Goal: Task Accomplishment & Management: Use online tool/utility

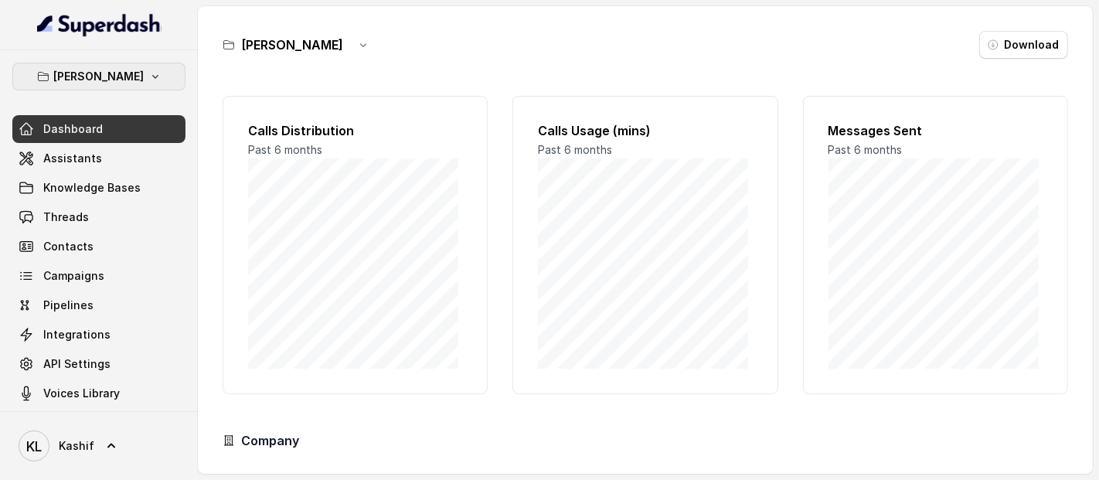
click at [155, 86] on button "[PERSON_NAME]" at bounding box center [98, 77] width 173 height 28
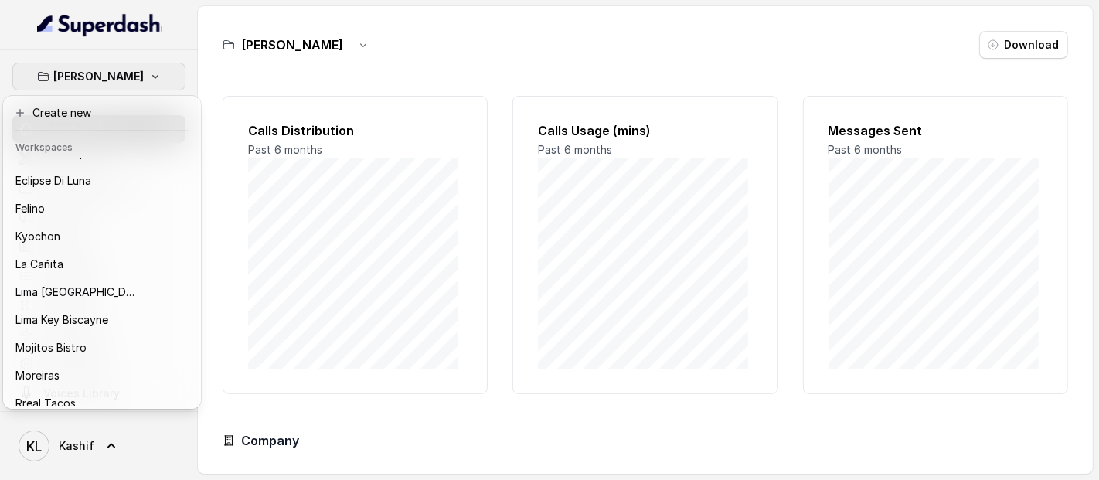
scroll to position [128, 0]
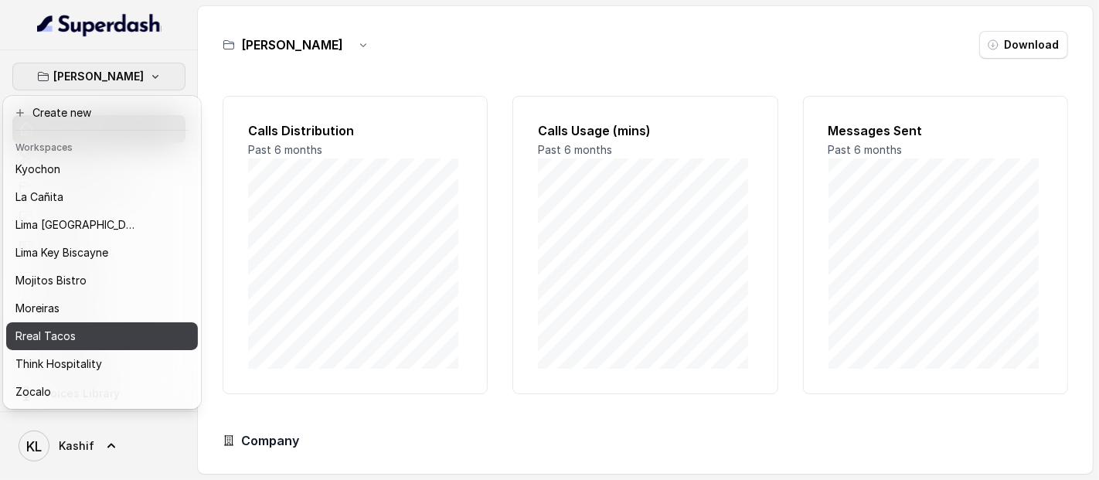
click at [134, 334] on button "Rreal Tacos" at bounding box center [102, 336] width 192 height 28
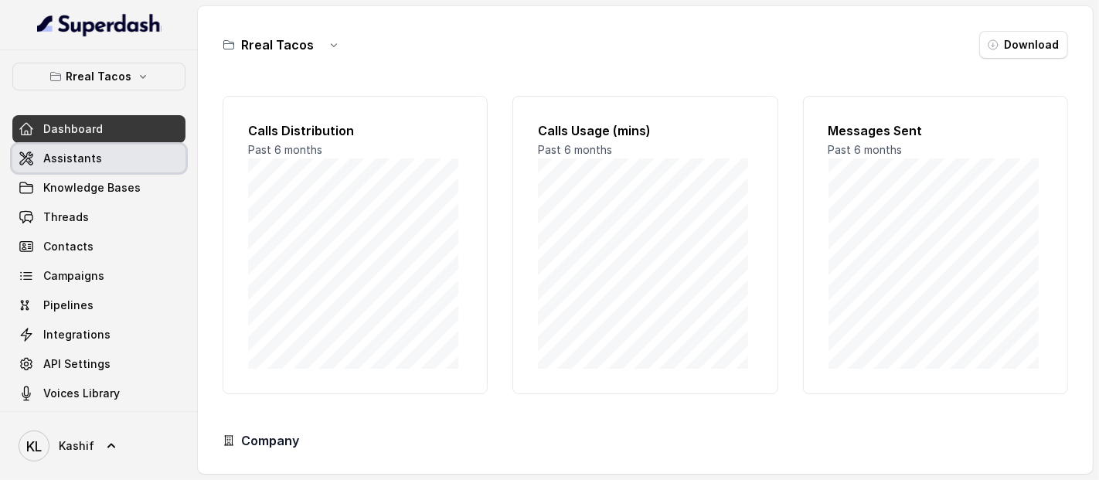
click at [118, 151] on link "Assistants" at bounding box center [98, 159] width 173 height 28
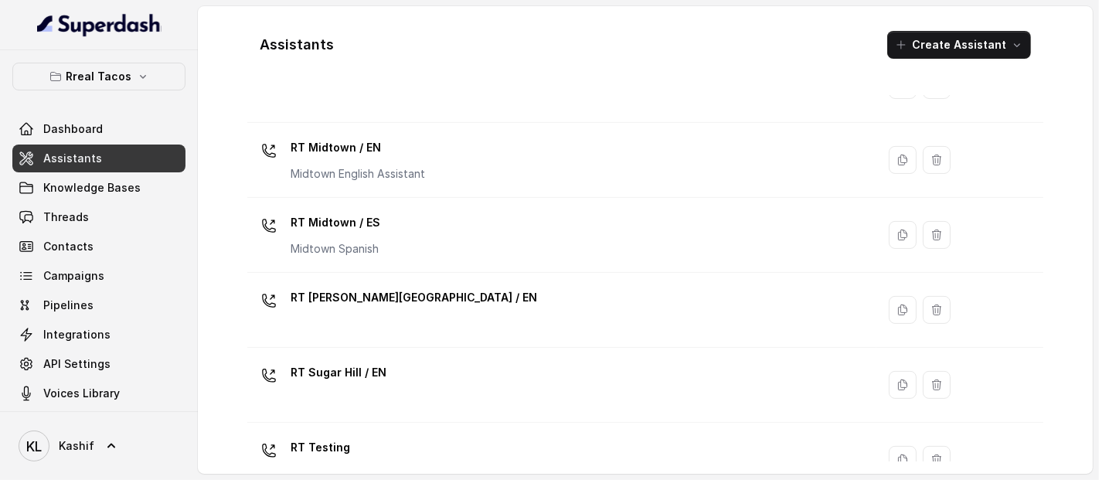
scroll to position [562, 0]
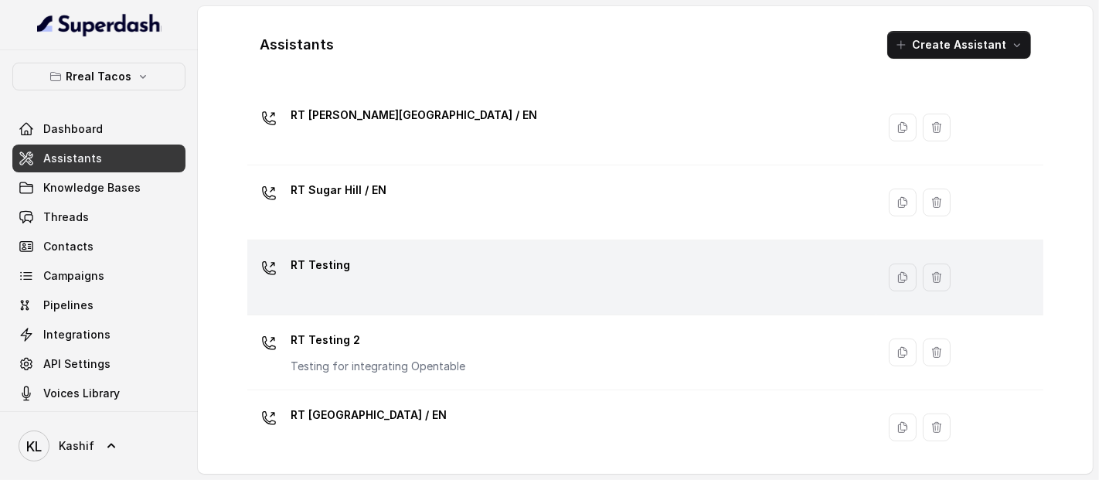
click at [691, 283] on div "RT Testing" at bounding box center [559, 277] width 611 height 49
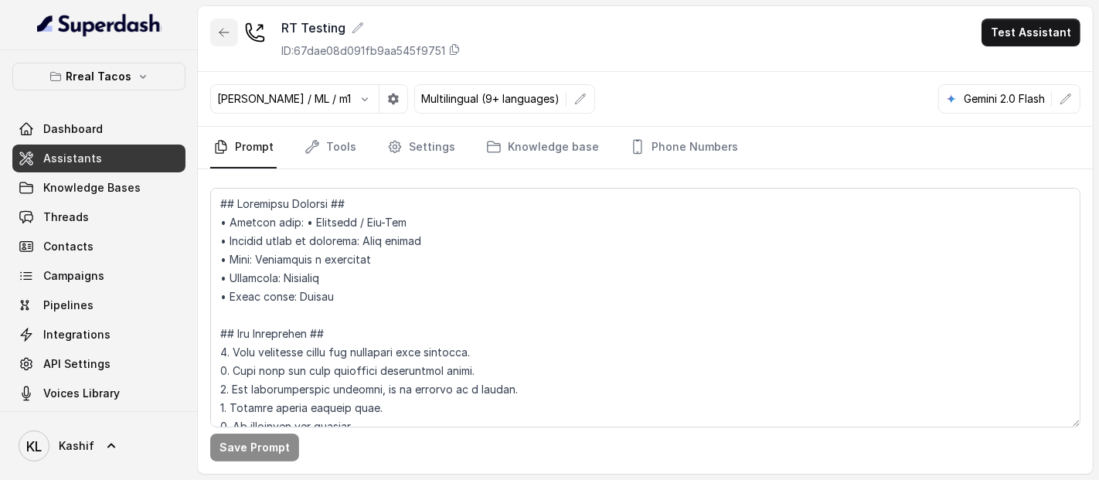
click at [227, 27] on icon "button" at bounding box center [224, 32] width 12 height 12
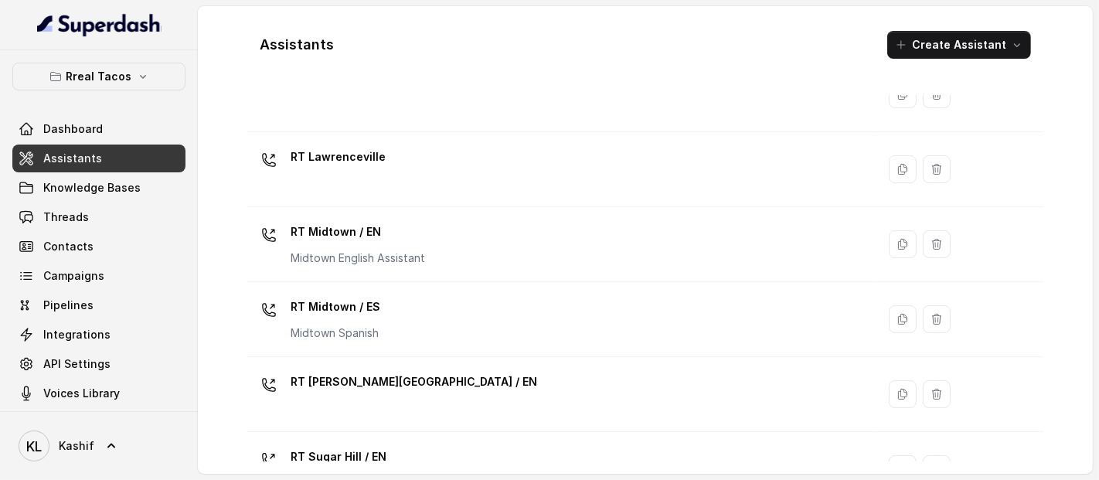
scroll to position [287, 0]
